Goal: Task Accomplishment & Management: Use online tool/utility

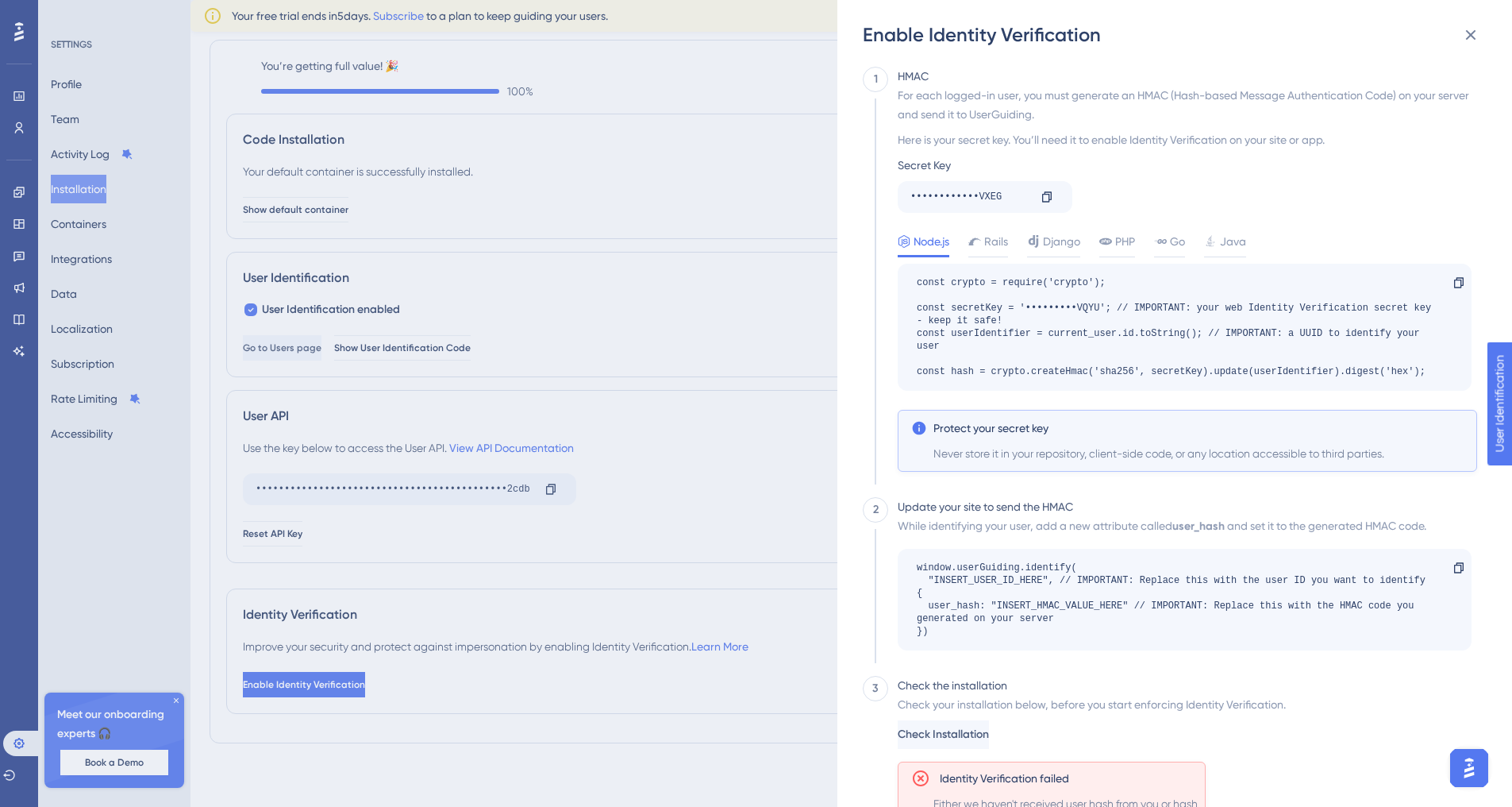
scroll to position [65, 0]
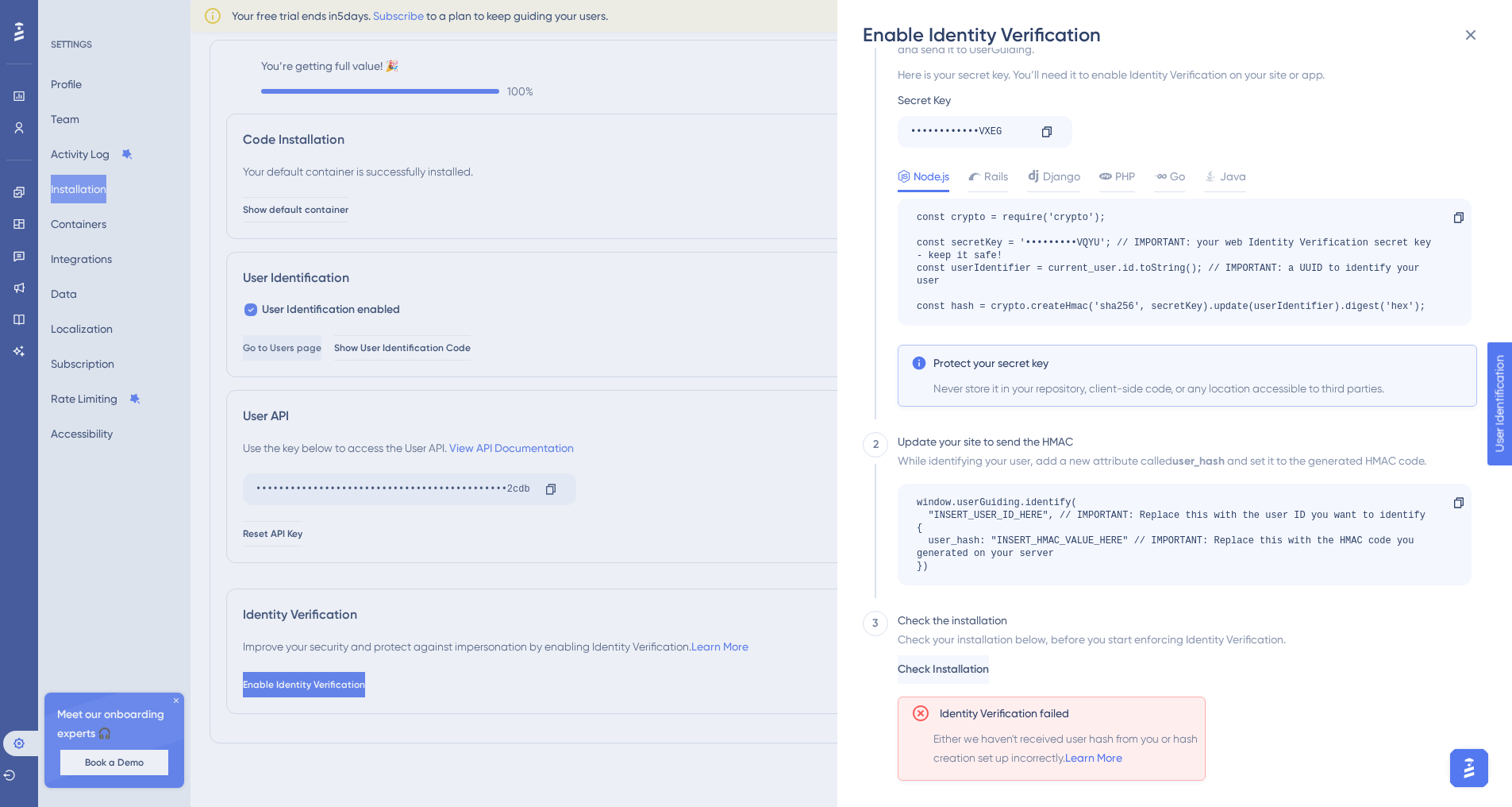
click at [8, 231] on div "Enable Identity Verification 1 HMAC For each logged-in user, you must generate …" at bounding box center [756, 403] width 1512 height 807
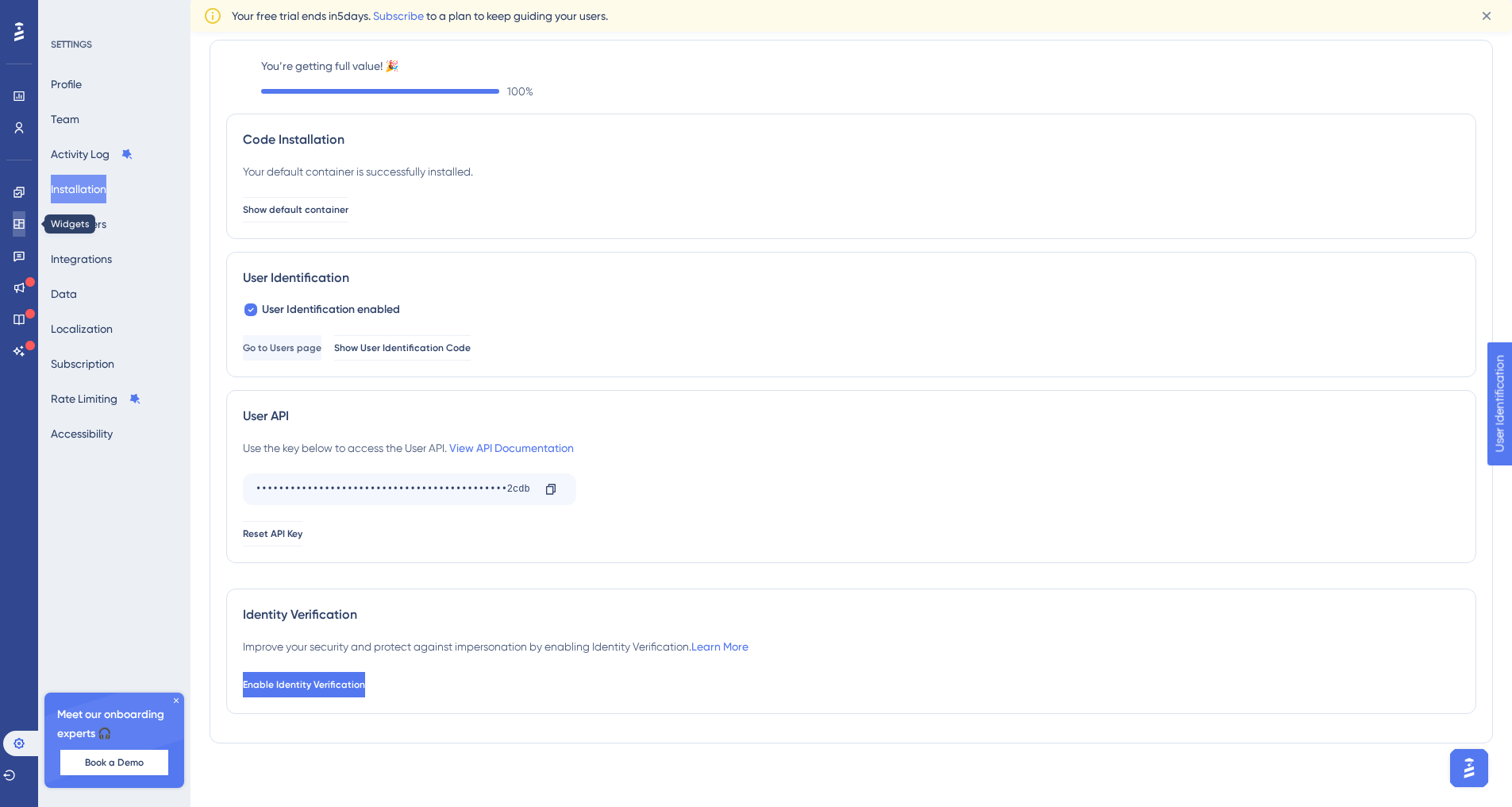
click at [12, 224] on link at bounding box center [18, 223] width 12 height 26
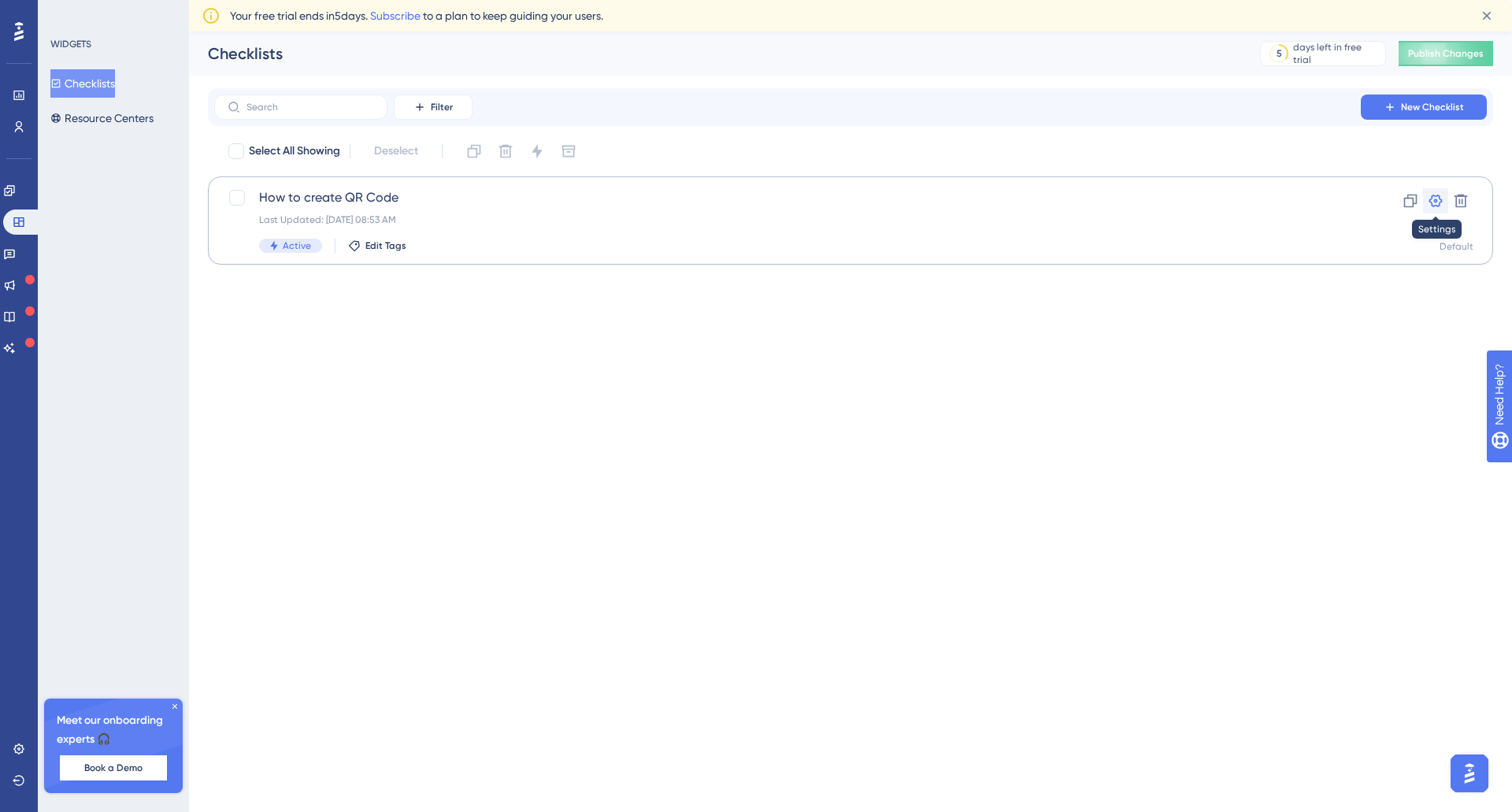
click at [1429, 200] on icon at bounding box center [1435, 201] width 16 height 16
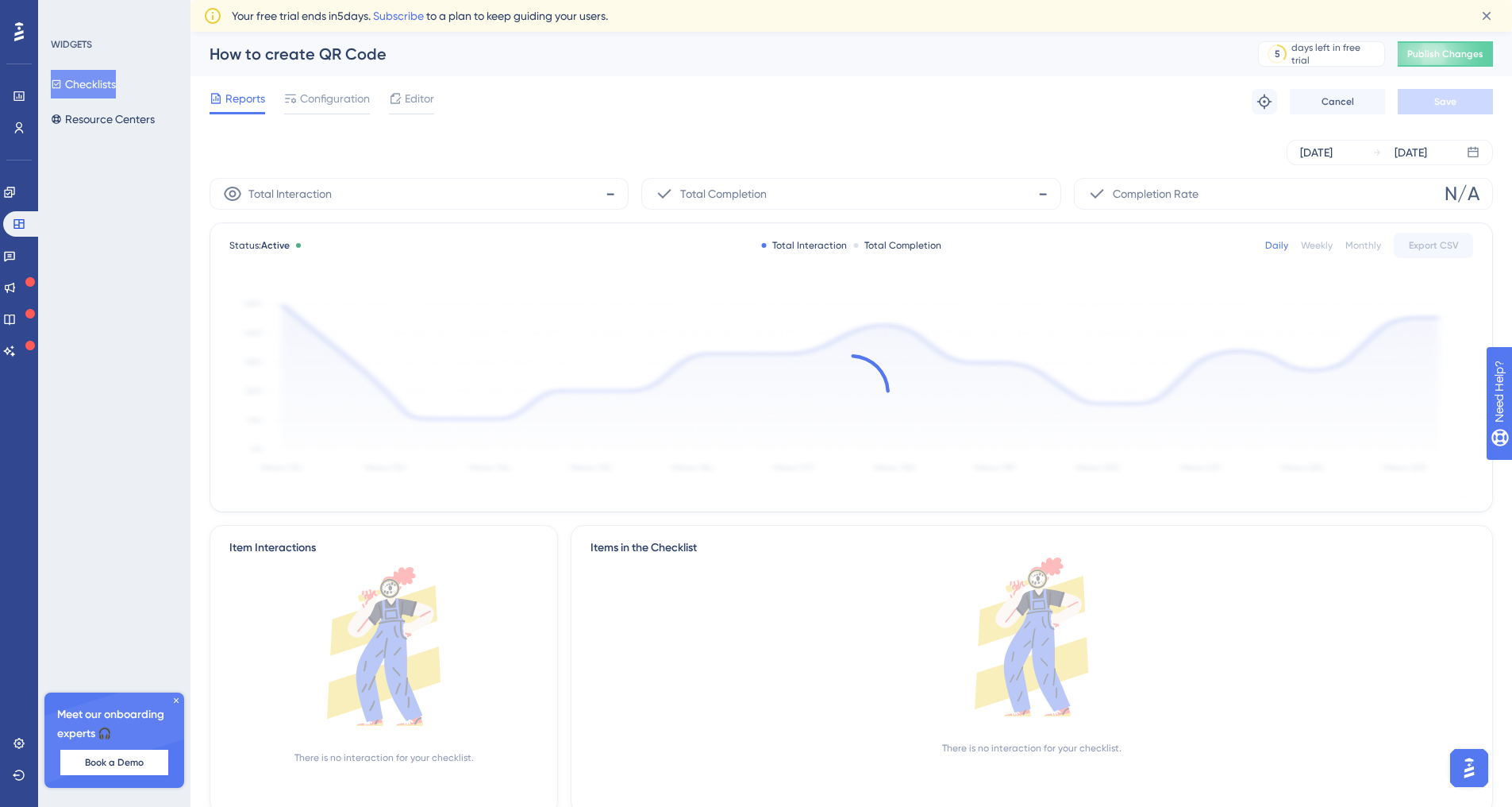
click at [289, 87] on div "Reports Configuration Editor Troubleshoot Cancel Save" at bounding box center [852, 102] width 1284 height 51
click at [294, 91] on div at bounding box center [290, 98] width 12 height 19
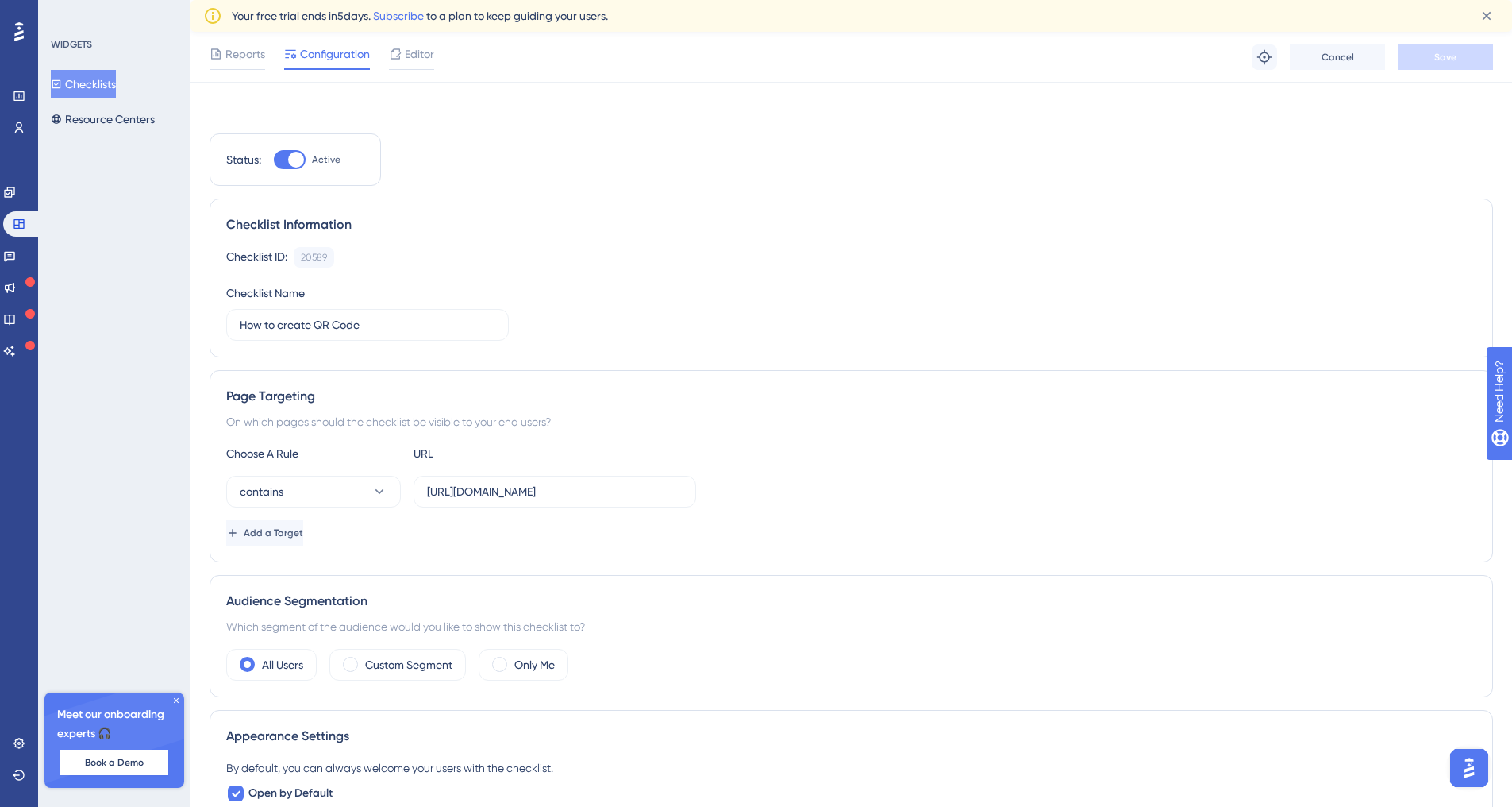
scroll to position [668, 0]
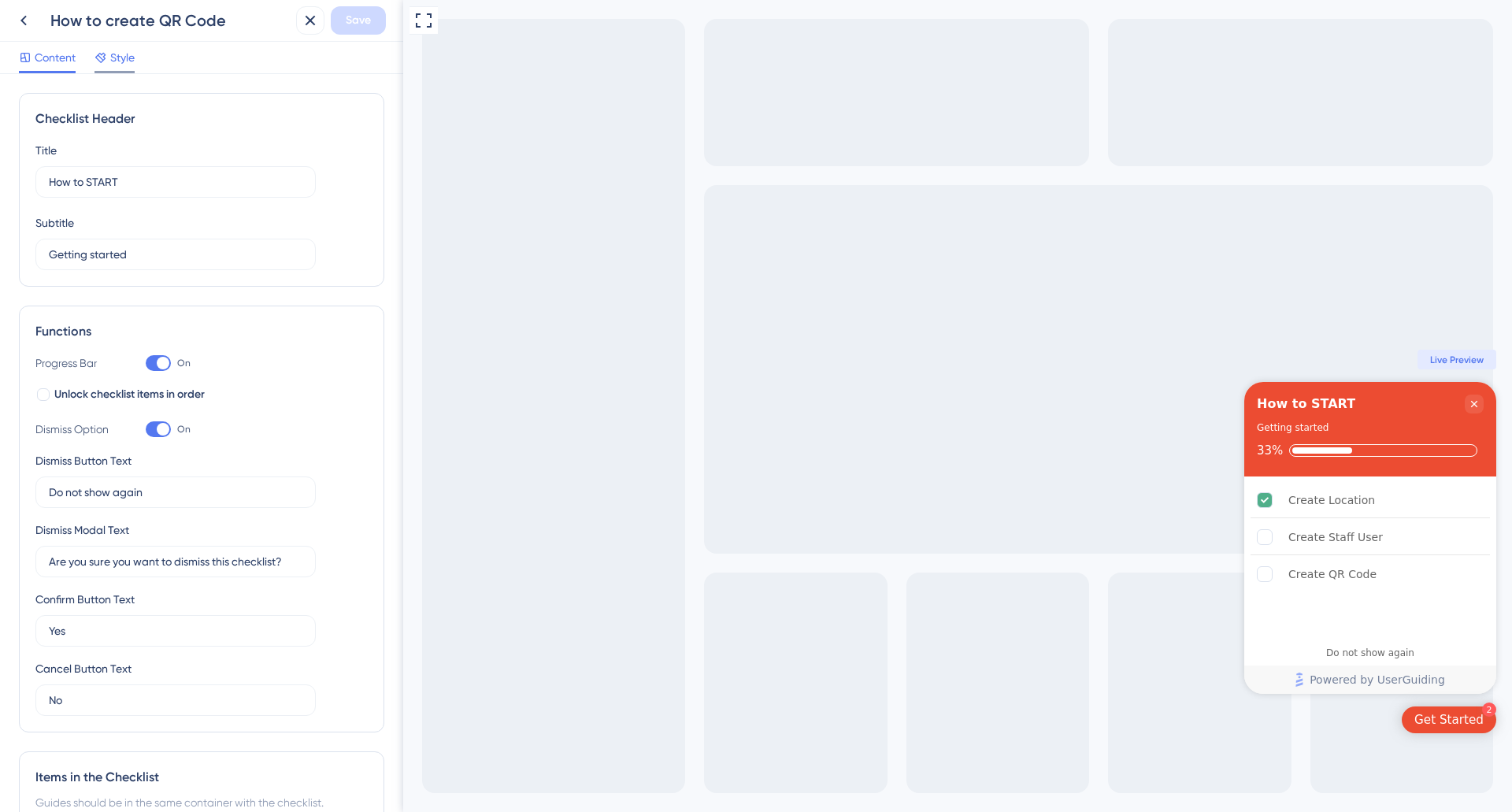
click at [129, 53] on span "Style" at bounding box center [123, 57] width 24 height 19
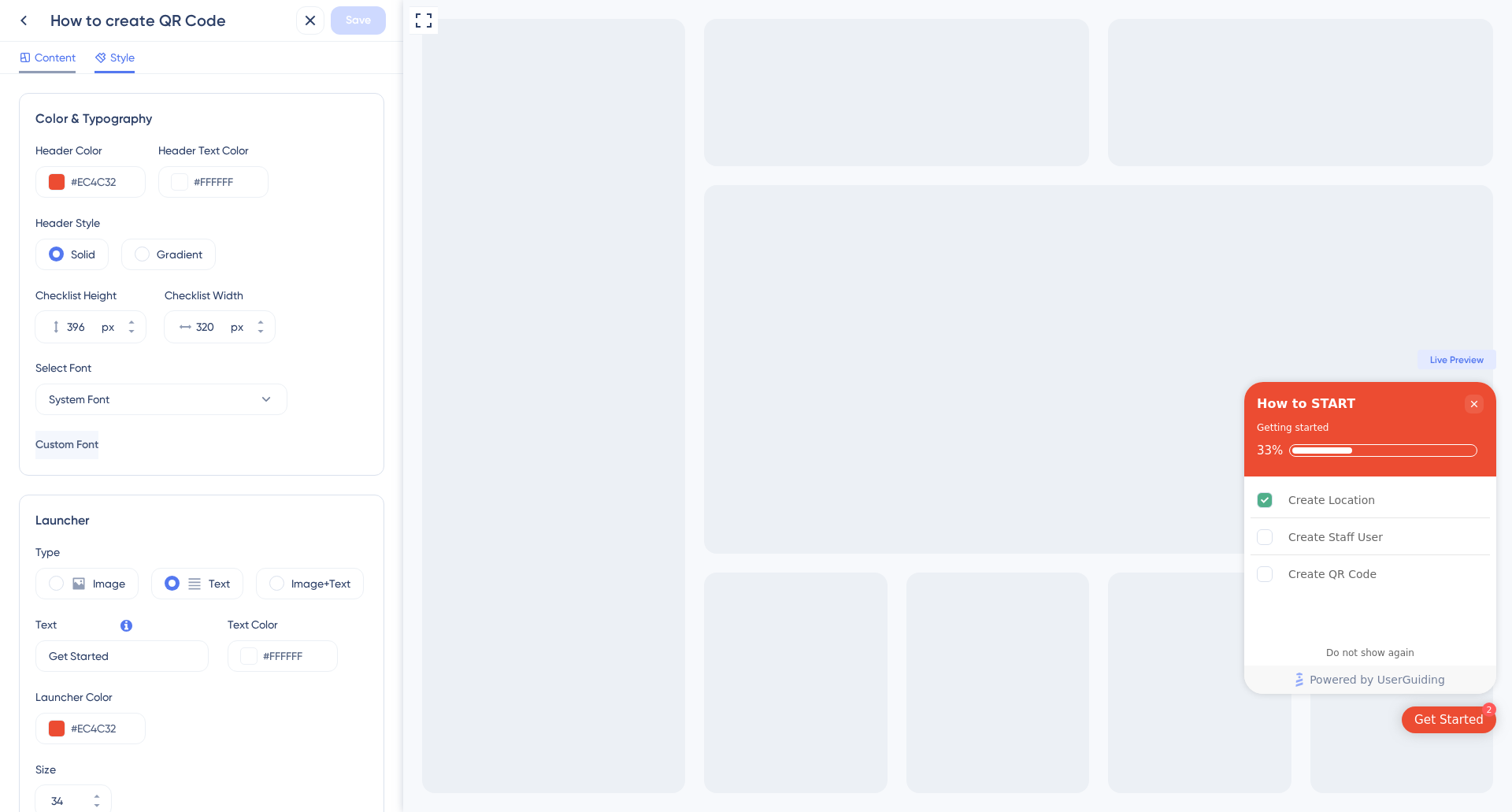
click at [33, 53] on div "Content" at bounding box center [47, 57] width 56 height 19
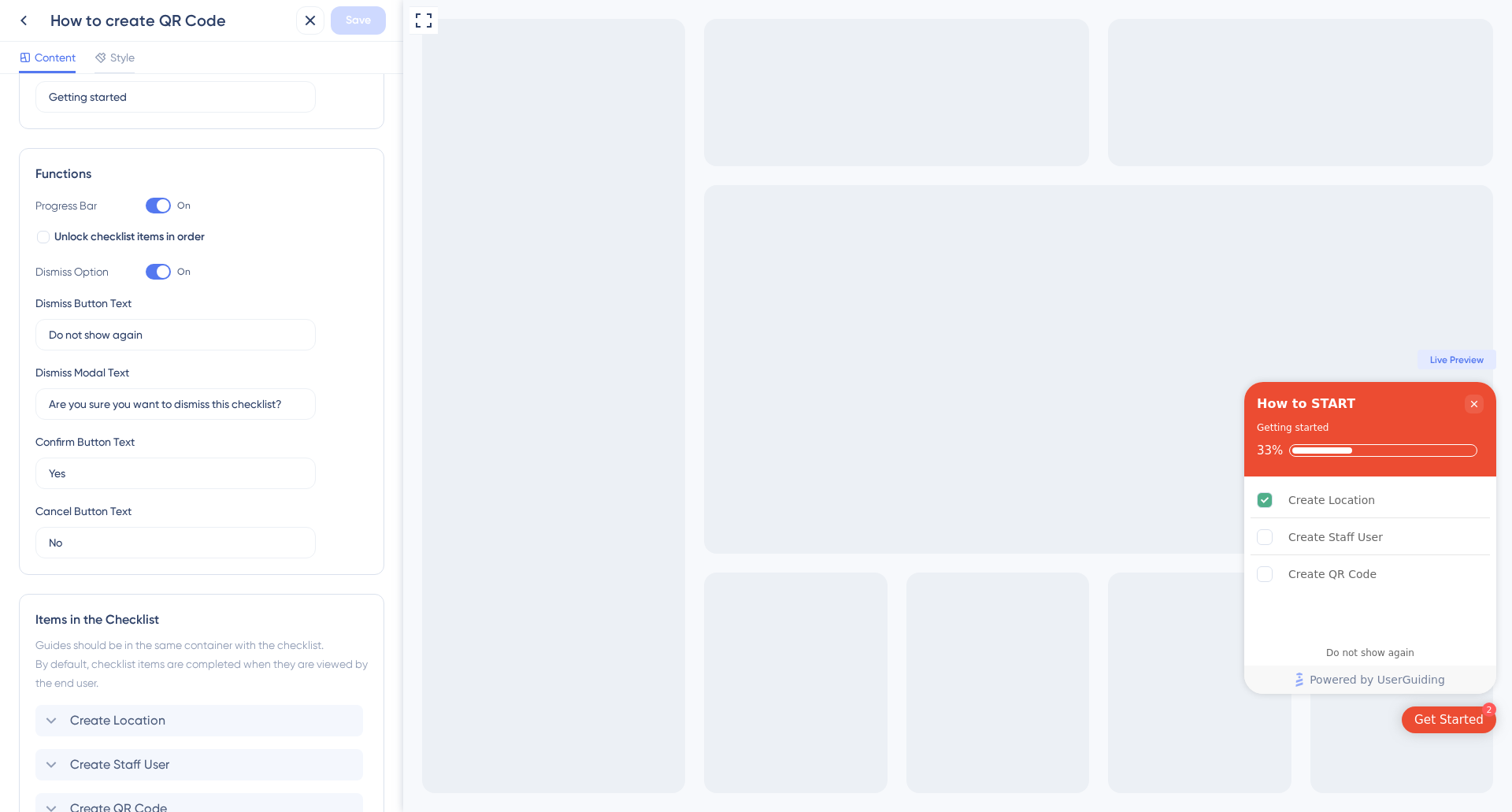
scroll to position [309, 0]
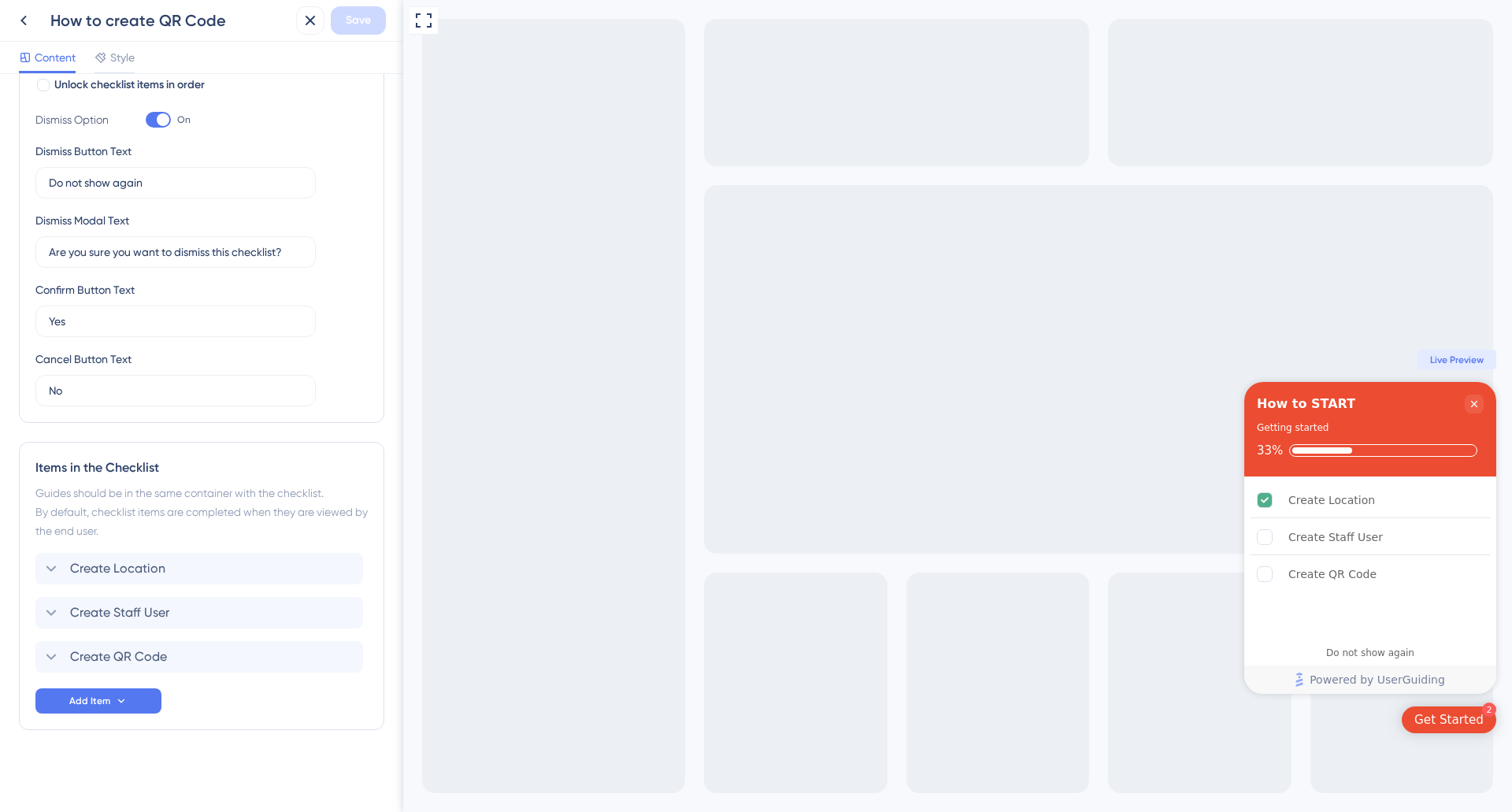
drag, startPoint x: 112, startPoint y: 720, endPoint x: 65, endPoint y: 739, distance: 50.7
click at [65, 739] on div "Checklist Header Title How to START Subtitle Getting started Functions Progress…" at bounding box center [202, 288] width 366 height 1009
click at [86, 390] on input "No" at bounding box center [175, 390] width 253 height 17
click at [110, 356] on div "Cancel Button Text" at bounding box center [83, 359] width 96 height 19
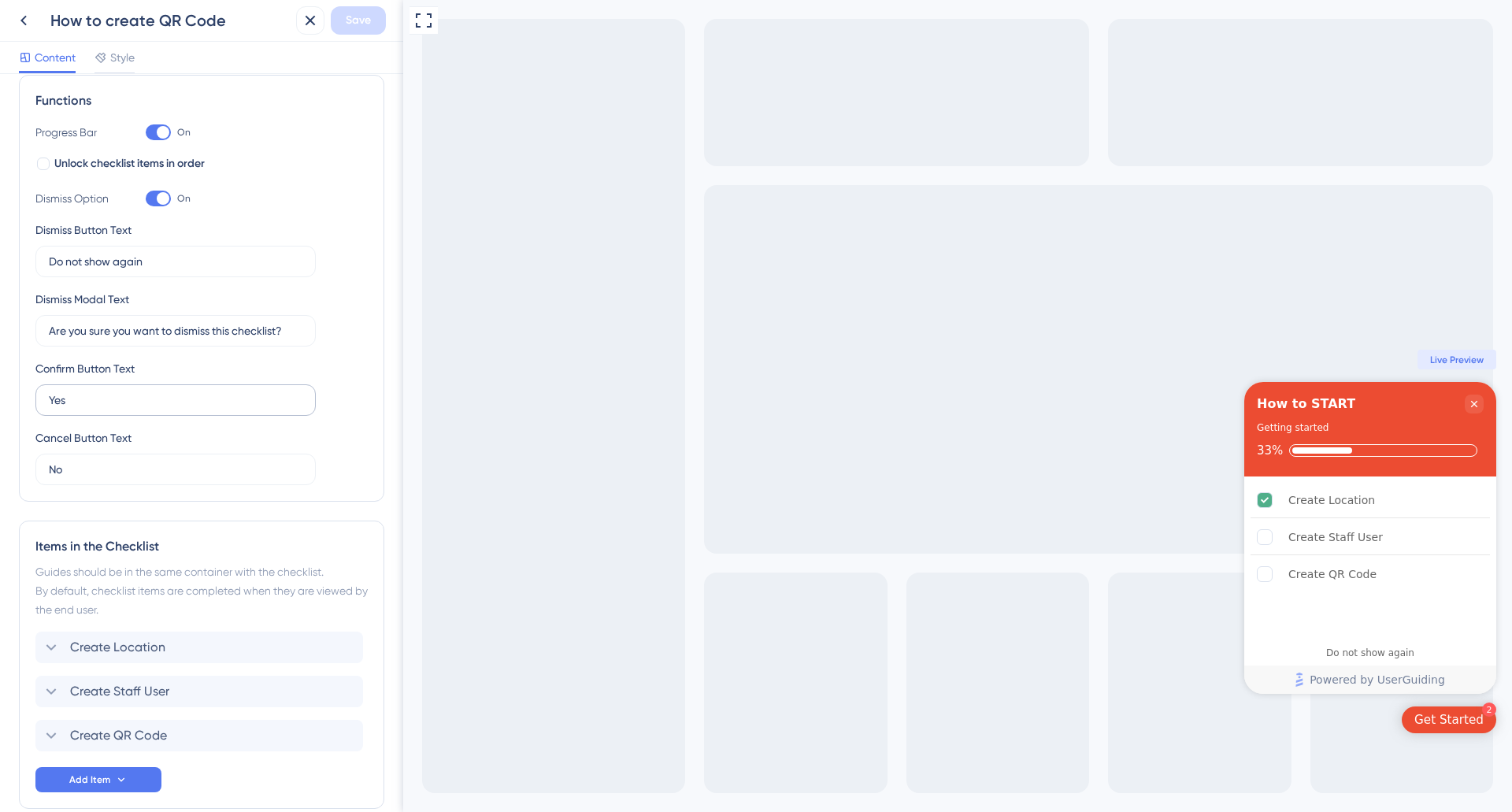
scroll to position [0, 0]
